Goal: Task Accomplishment & Management: Manage account settings

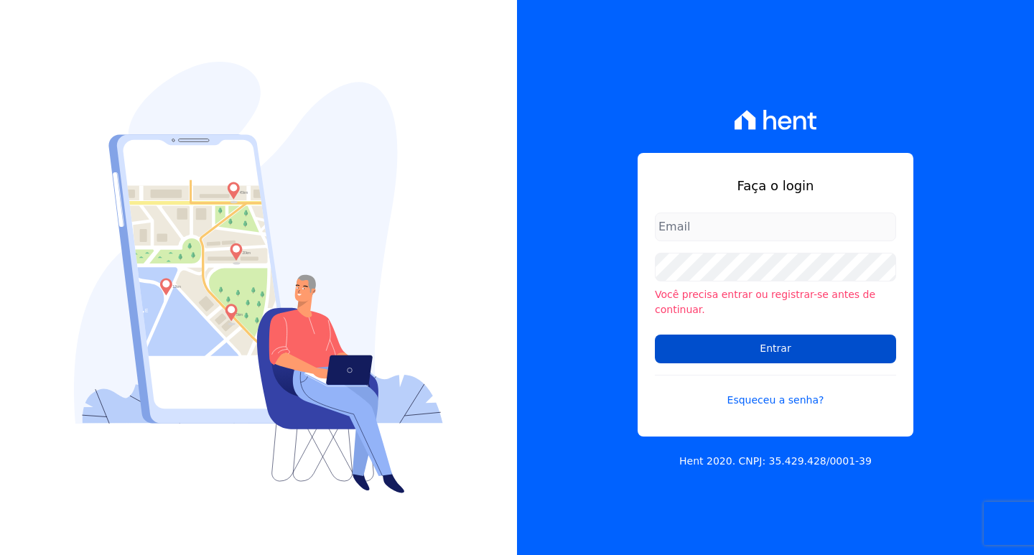
type input "[EMAIL_ADDRESS][DOMAIN_NAME]"
click at [696, 347] on input "Entrar" at bounding box center [775, 349] width 241 height 29
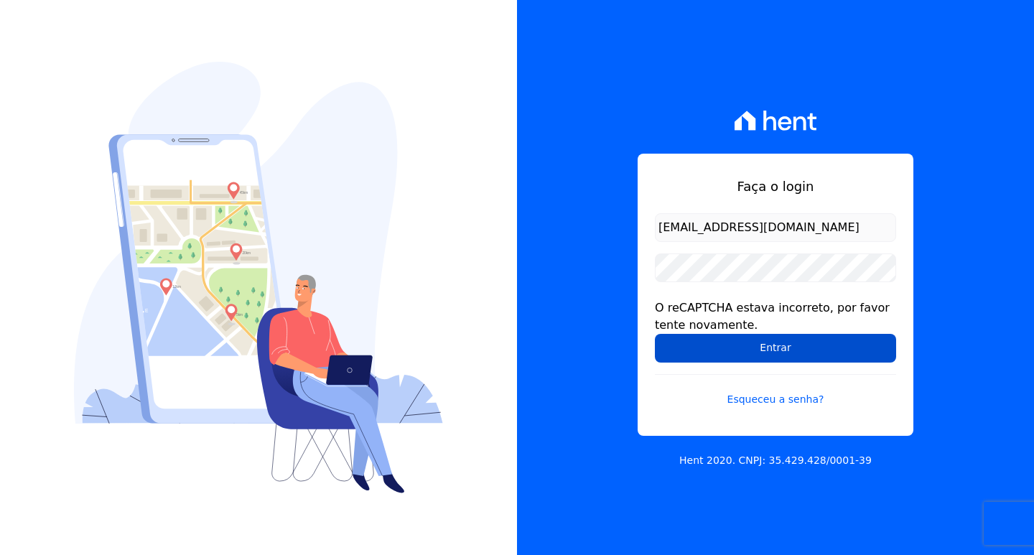
click at [718, 351] on input "Entrar" at bounding box center [775, 348] width 241 height 29
click at [723, 350] on input "Entrar" at bounding box center [775, 348] width 241 height 29
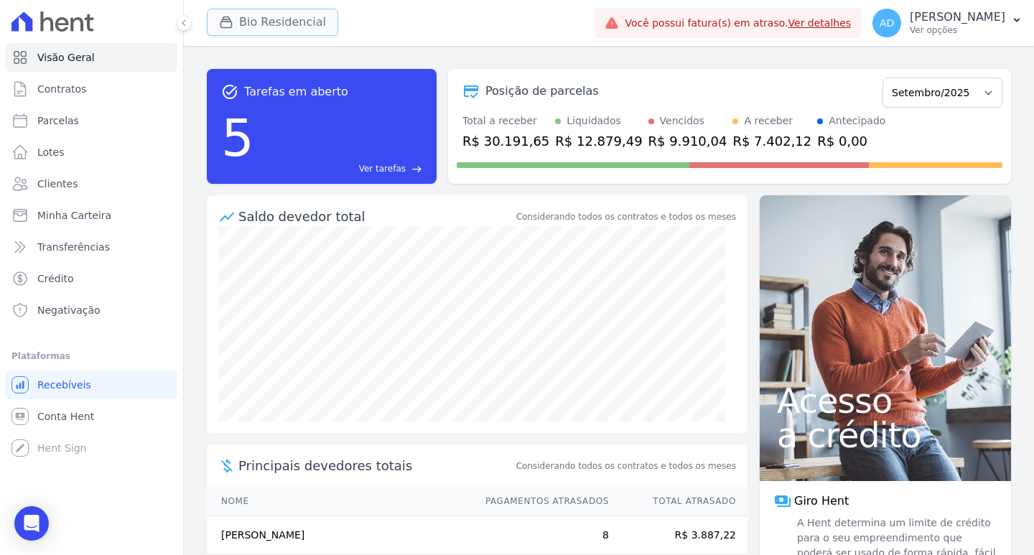
click at [272, 22] on button "Bio Residencial" at bounding box center [272, 22] width 131 height 27
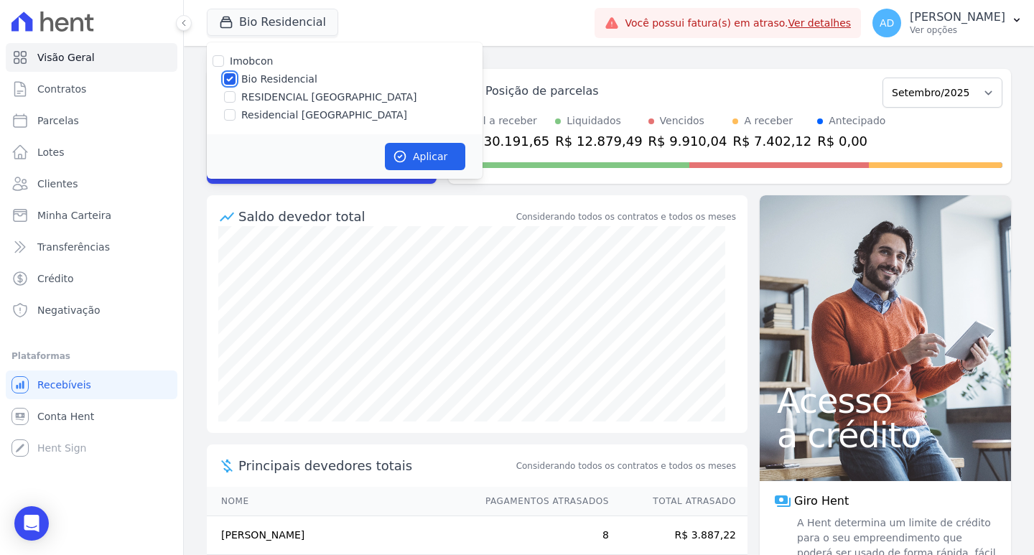
click at [230, 80] on input "Bio Residencial" at bounding box center [229, 78] width 11 height 11
checkbox input "false"
click at [228, 97] on input "RESIDENCIAL ALTOS DA COLINA" at bounding box center [229, 96] width 11 height 11
checkbox input "true"
click at [390, 153] on button "Aplicar" at bounding box center [425, 156] width 80 height 27
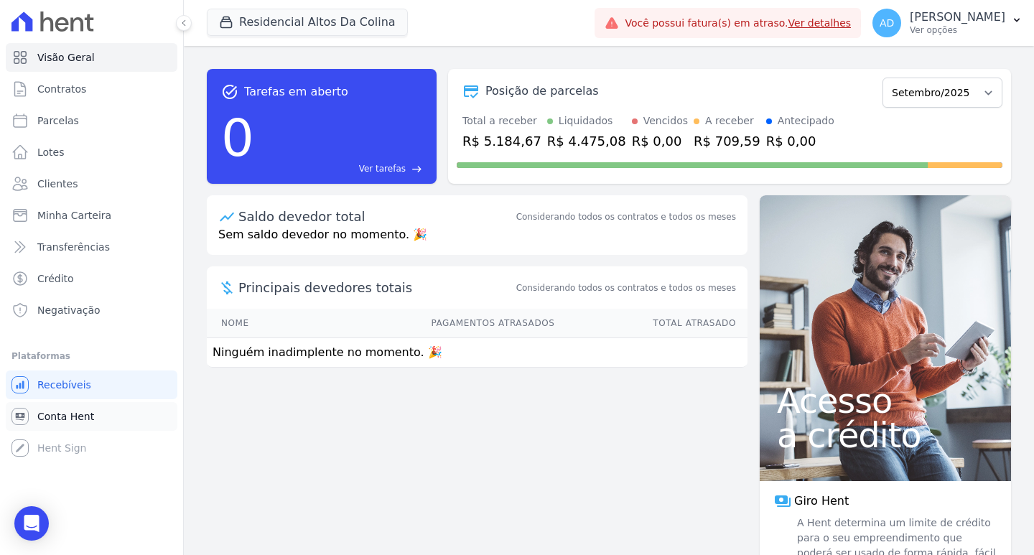
click at [86, 416] on span "Conta Hent" at bounding box center [65, 416] width 57 height 14
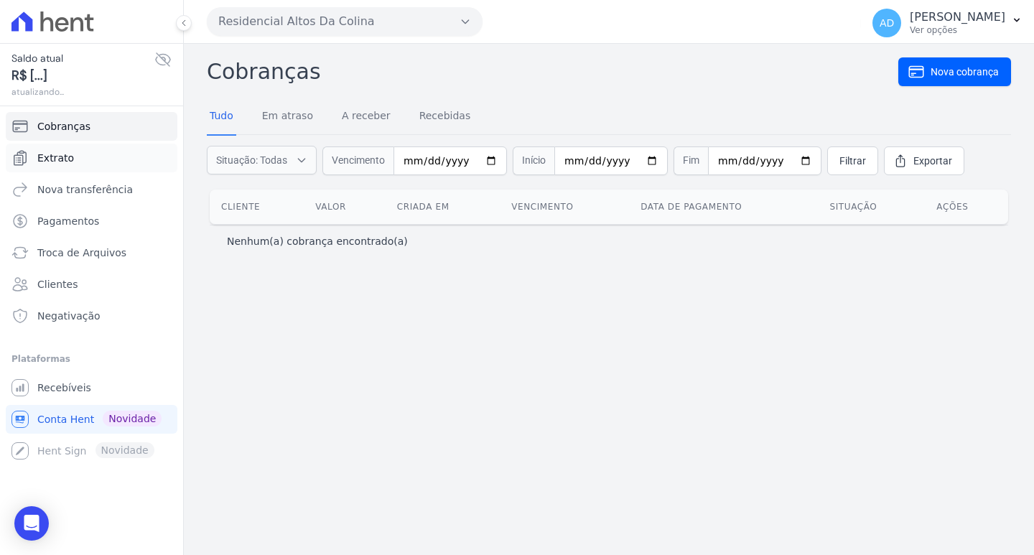
click at [97, 157] on link "Extrato" at bounding box center [92, 158] width 172 height 29
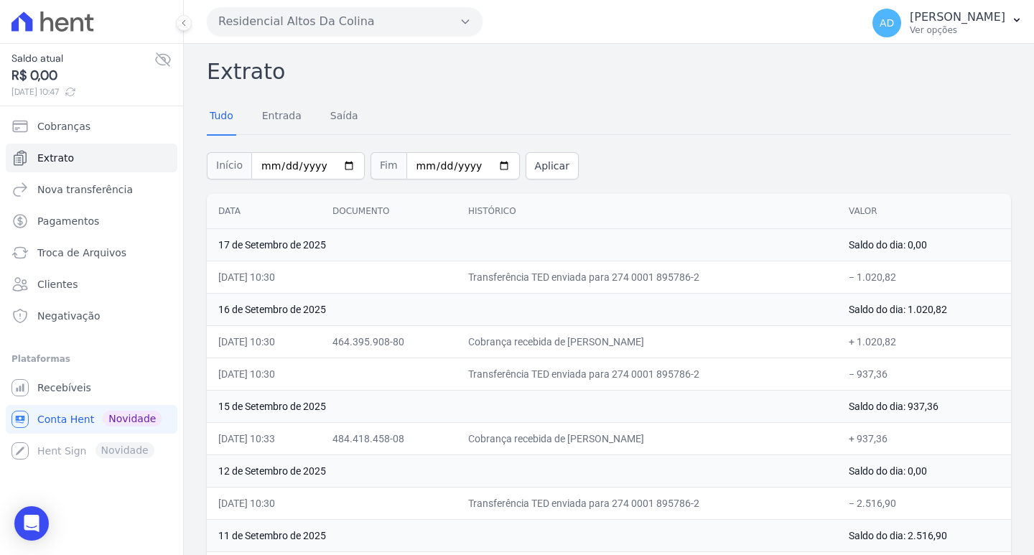
drag, startPoint x: 630, startPoint y: 370, endPoint x: 579, endPoint y: 369, distance: 51.0
click at [579, 369] on td "Transferência TED enviada para 274 0001 895786-2" at bounding box center [647, 373] width 380 height 32
drag, startPoint x: 680, startPoint y: 436, endPoint x: 657, endPoint y: 436, distance: 23.0
click at [657, 436] on td "Cobrança recebida de MARCO ANTONIO WAGNER" at bounding box center [647, 438] width 380 height 32
drag, startPoint x: 686, startPoint y: 344, endPoint x: 587, endPoint y: 339, distance: 98.5
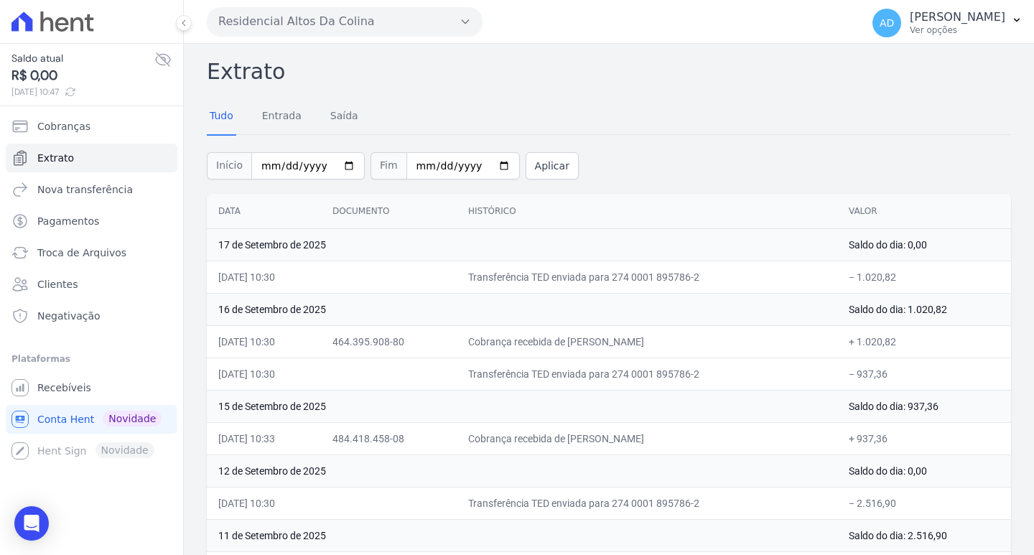
click at [587, 339] on td "Cobrança recebida de EMANUELLI CALSOLARI ARAUJO" at bounding box center [647, 341] width 380 height 32
drag, startPoint x: 244, startPoint y: 24, endPoint x: 256, endPoint y: 27, distance: 11.8
click at [244, 24] on button "Residencial Altos Da Colina" at bounding box center [345, 21] width 276 height 29
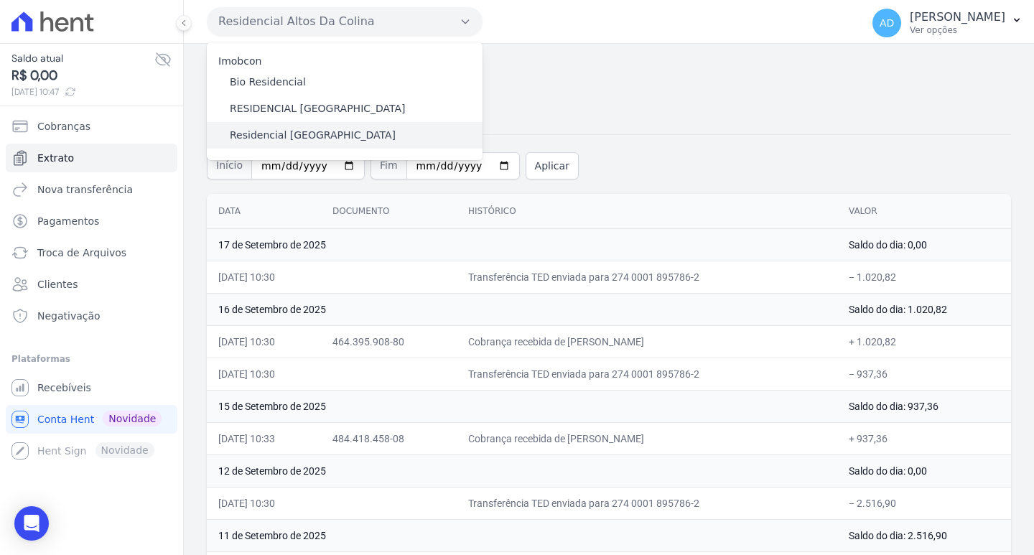
click at [236, 129] on label "Residencial Serra da Canastra" at bounding box center [313, 135] width 166 height 15
click at [0, 0] on input "Residencial Serra da Canastra" at bounding box center [0, 0] width 0 height 0
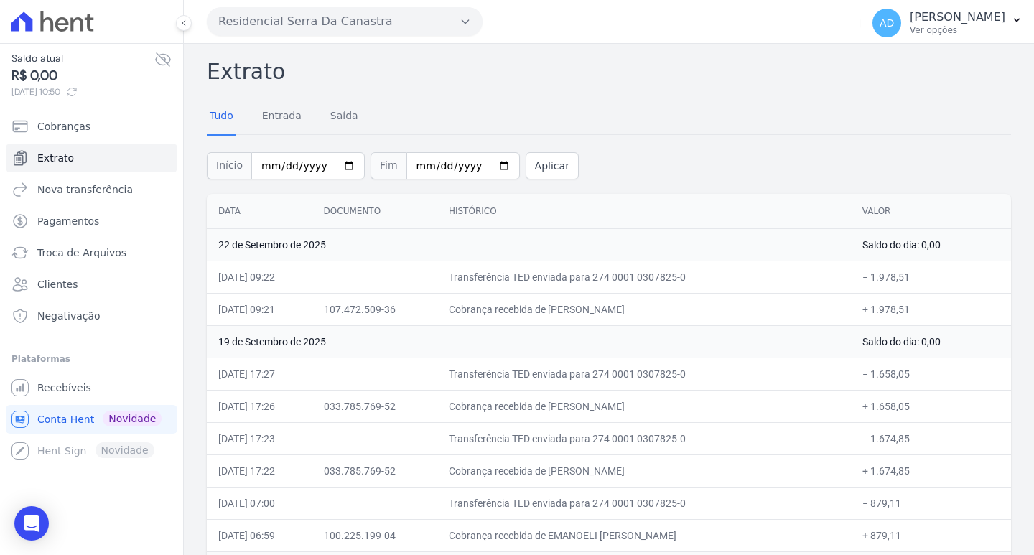
drag, startPoint x: 621, startPoint y: 407, endPoint x: 591, endPoint y: 408, distance: 30.2
click at [591, 408] on td "Cobrança recebida de ANDERSON CARLOS DE AZEVEDO" at bounding box center [643, 406] width 413 height 32
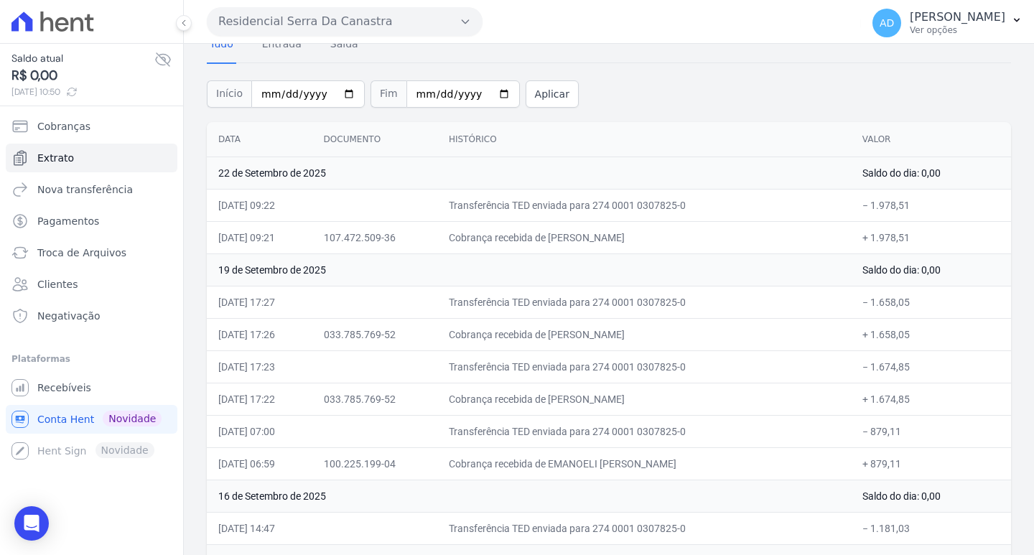
drag, startPoint x: 622, startPoint y: 396, endPoint x: 569, endPoint y: 399, distance: 53.9
click at [569, 399] on td "Cobrança recebida de ANDERSON CARLOS DE AZEVEDO" at bounding box center [643, 399] width 413 height 32
click at [307, 24] on button "Residencial Serra Da Canastra" at bounding box center [345, 21] width 276 height 29
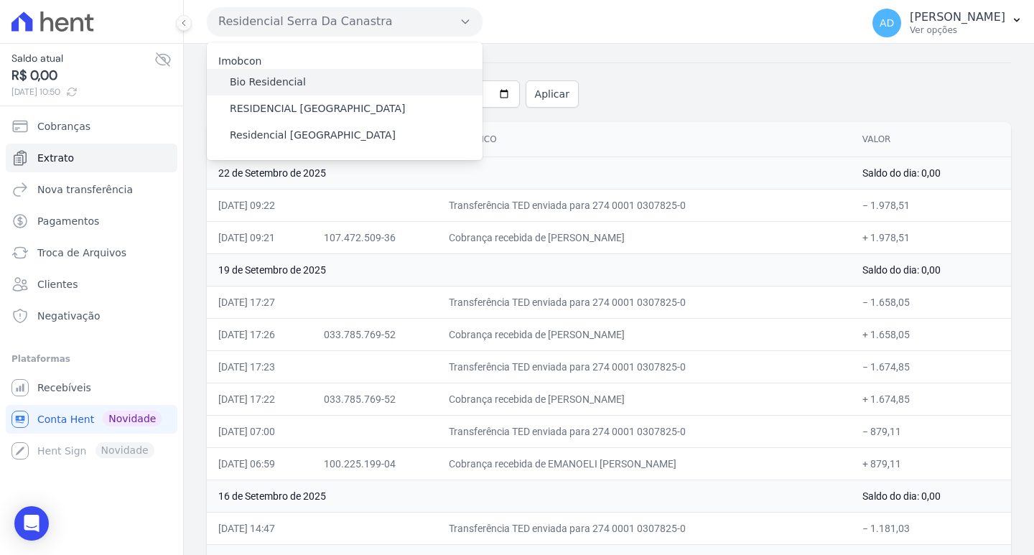
click at [263, 80] on label "Bio Residencial" at bounding box center [268, 82] width 76 height 15
click at [0, 0] on input "Bio Residencial" at bounding box center [0, 0] width 0 height 0
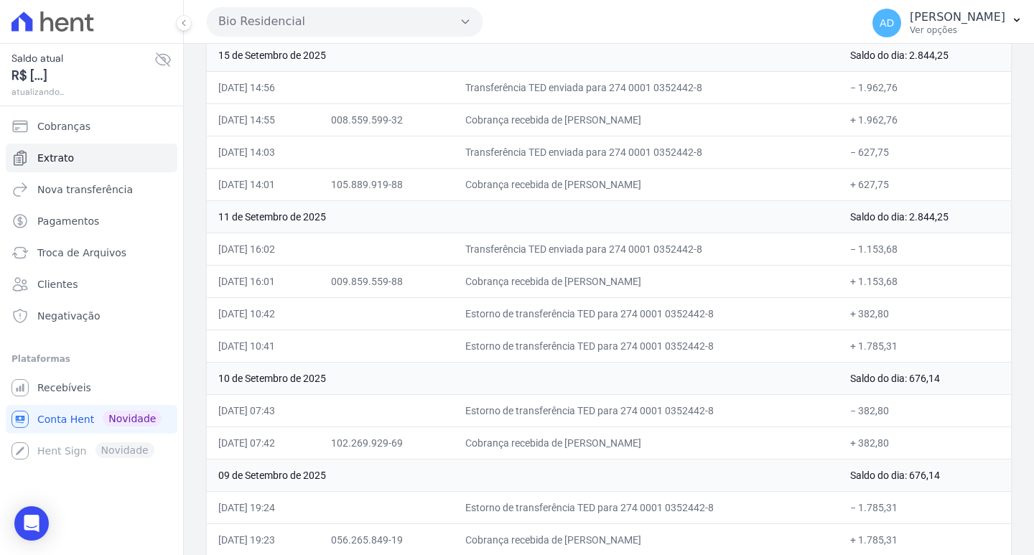
scroll to position [287, 0]
drag, startPoint x: 719, startPoint y: 314, endPoint x: 663, endPoint y: 318, distance: 55.4
click at [663, 318] on td "Estorno de transferência TED para 274 0001 0352442-8" at bounding box center [646, 312] width 385 height 32
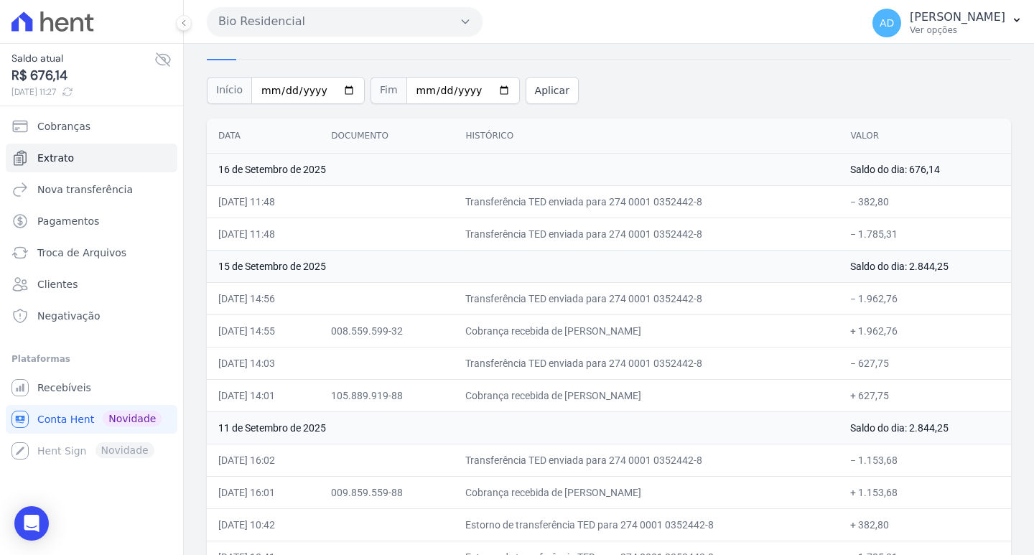
scroll to position [0, 0]
